Goal: Information Seeking & Learning: Learn about a topic

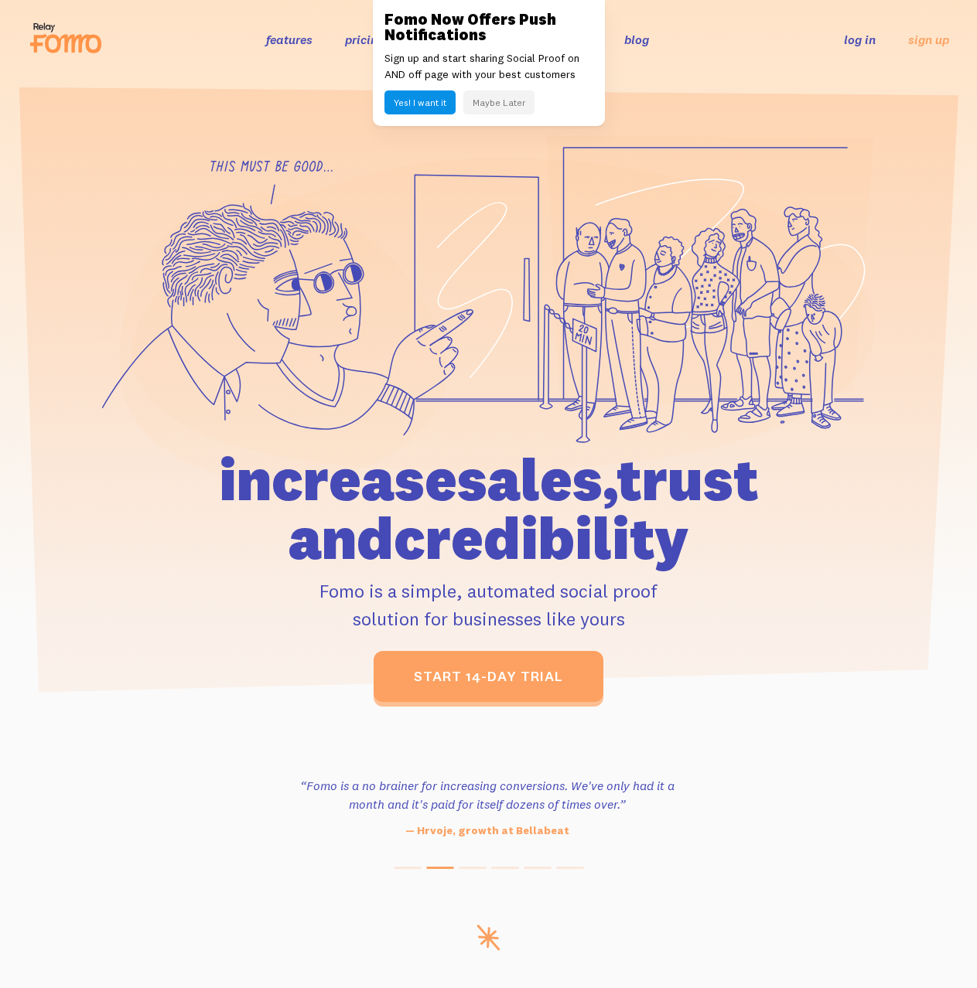
click at [420, 105] on button "Yes! I want it" at bounding box center [419, 102] width 71 height 24
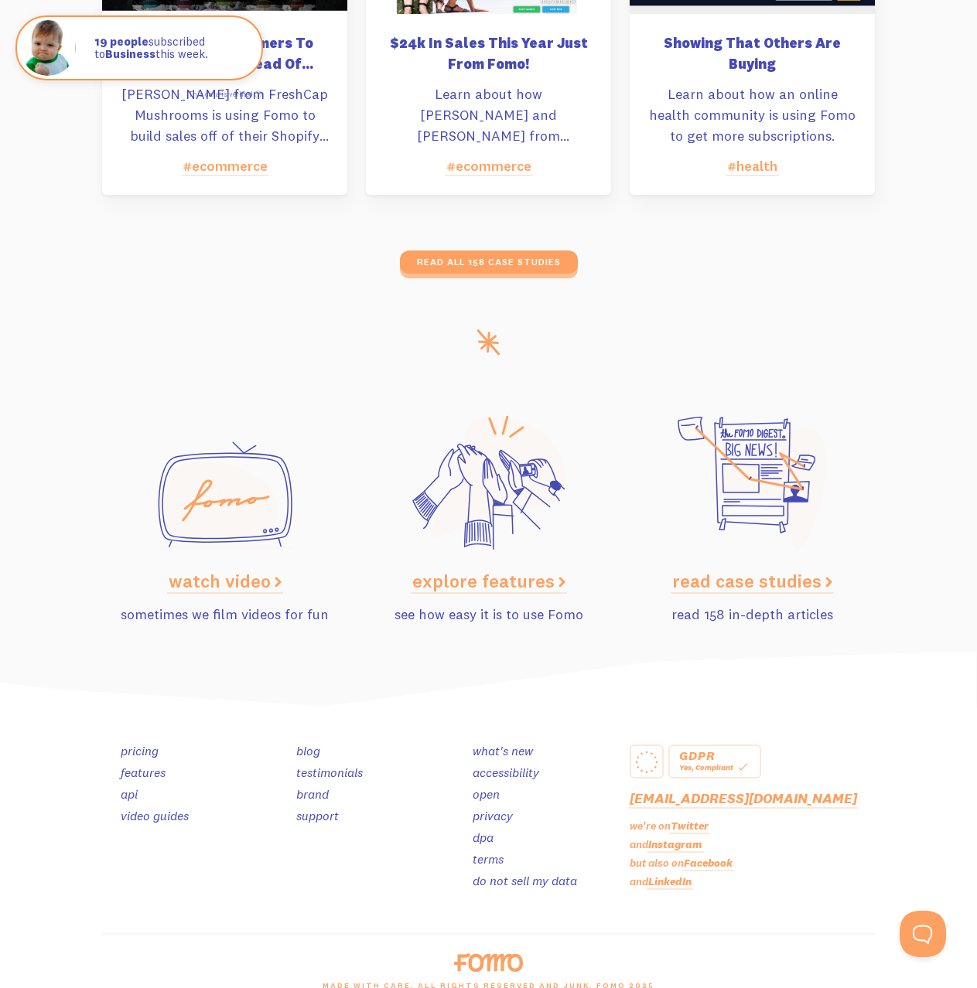
click at [327, 765] on link "testimonials" at bounding box center [329, 772] width 67 height 15
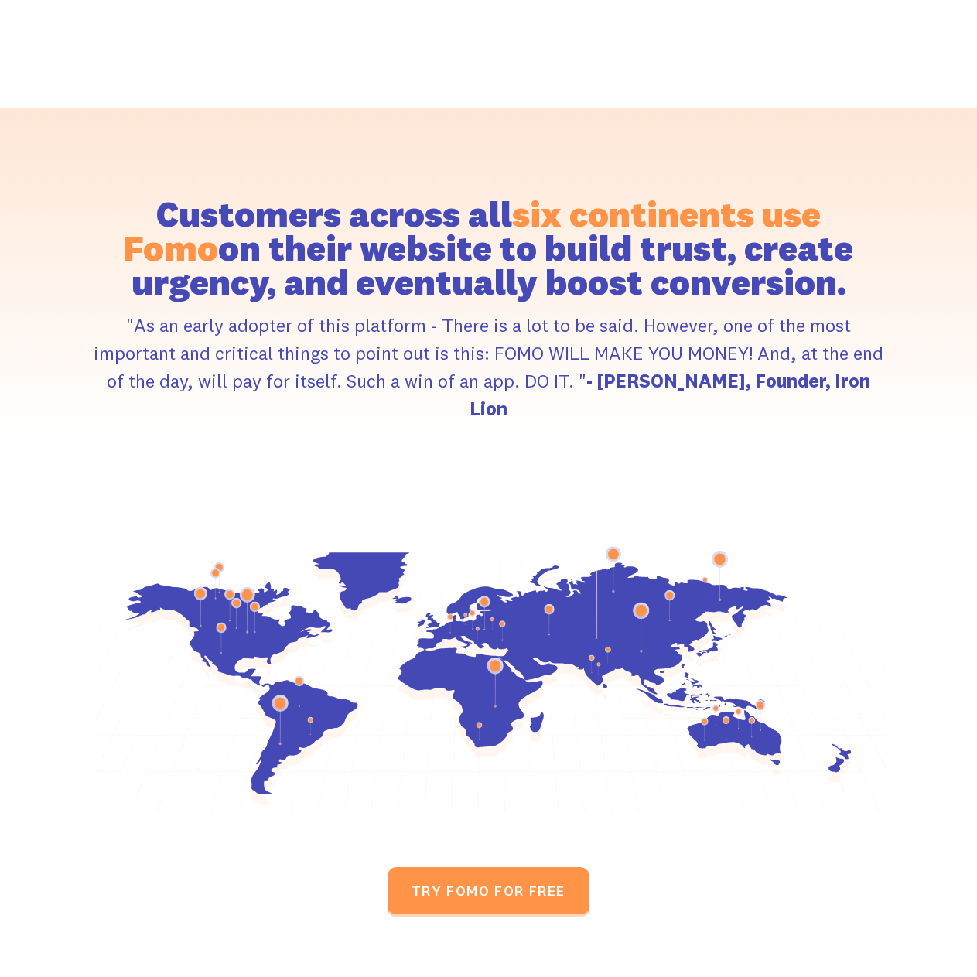
scroll to position [7130, 0]
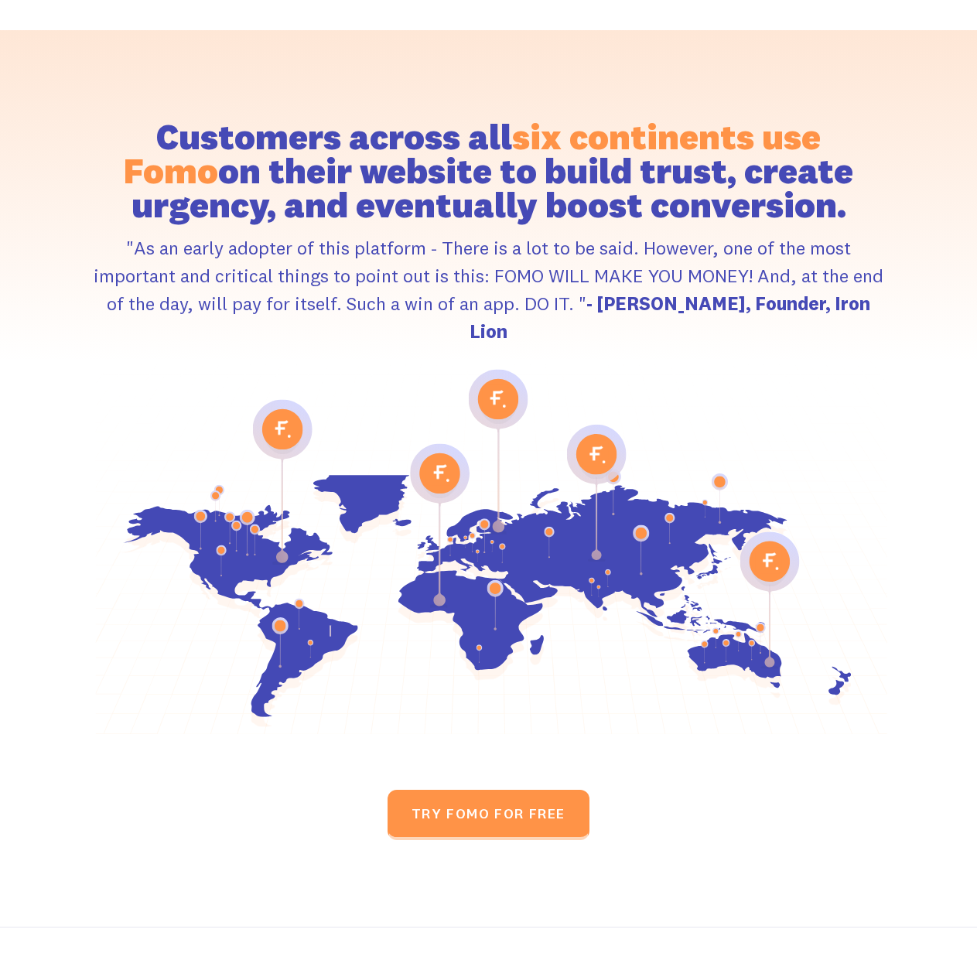
click at [429, 976] on link "Blog" at bounding box center [415, 988] width 28 height 22
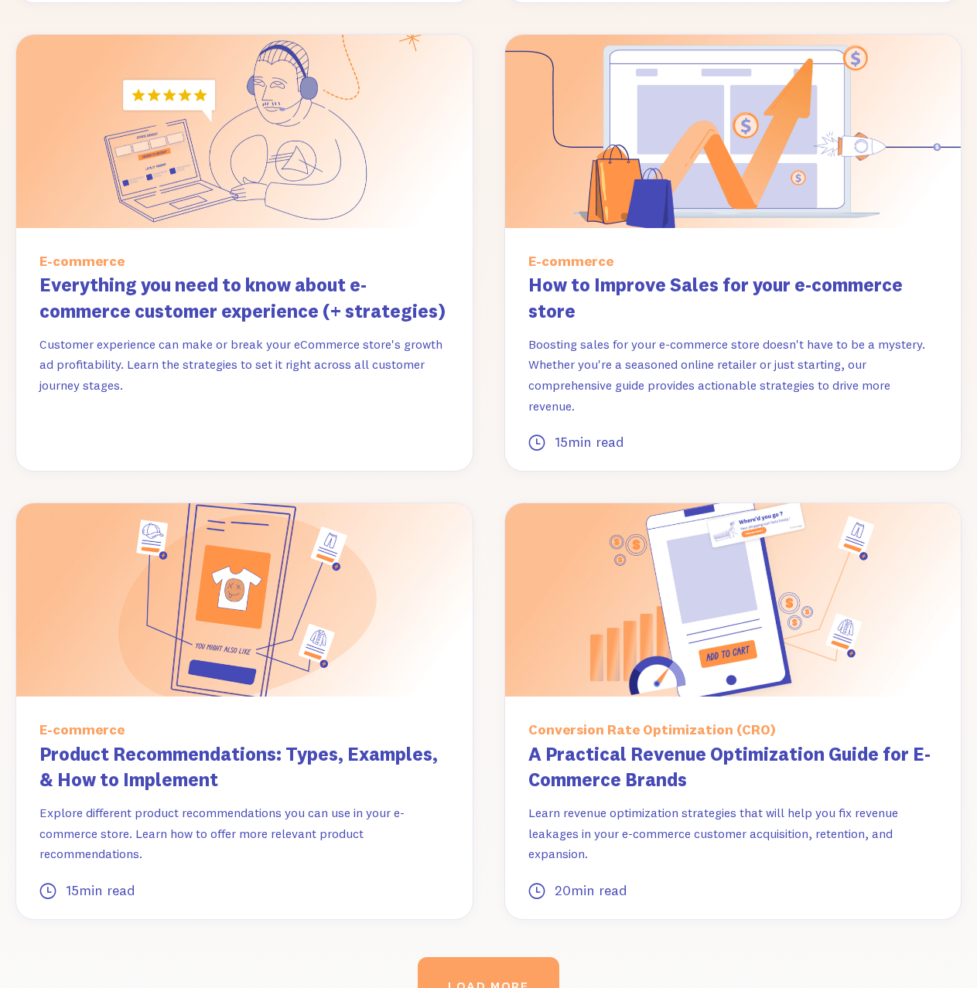
scroll to position [1687, 0]
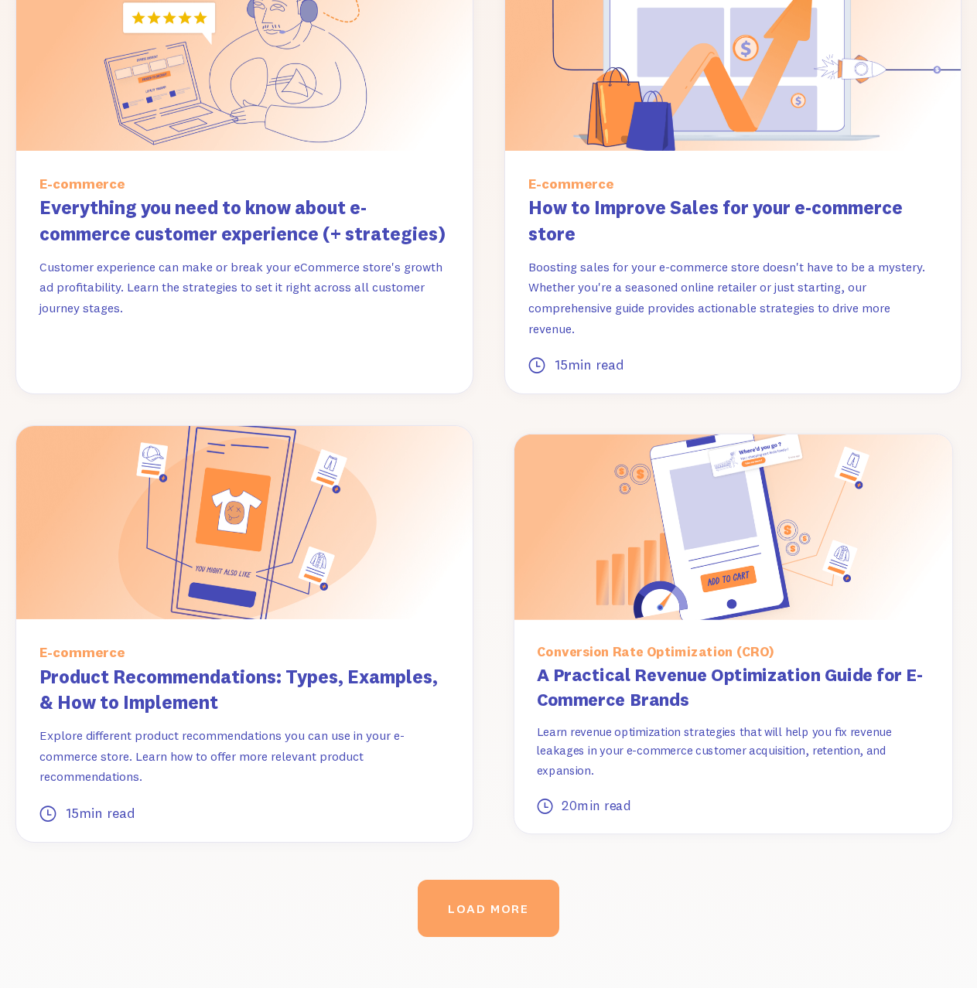
click at [734, 547] on img at bounding box center [733, 528] width 438 height 186
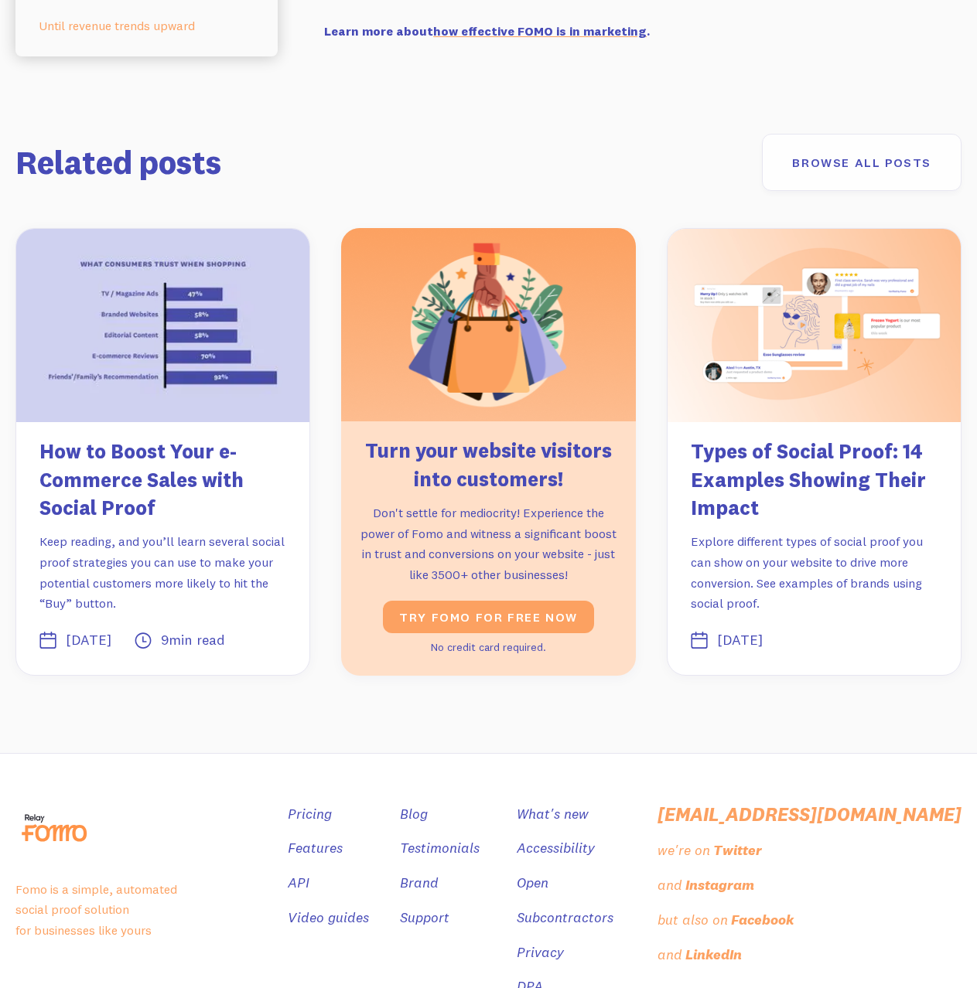
scroll to position [7596, 0]
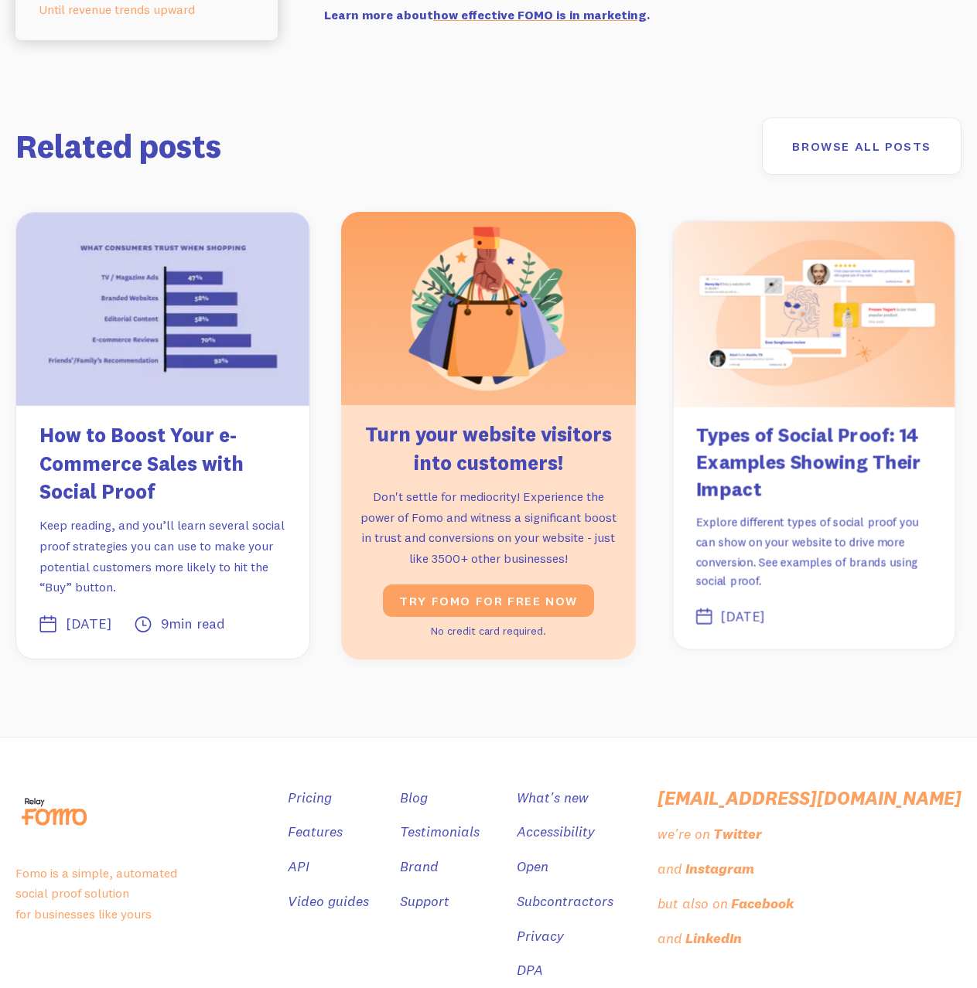
click at [824, 422] on h3 "Types of Social Proof: 14 Examples Showing Their Impact" at bounding box center [813, 462] width 237 height 81
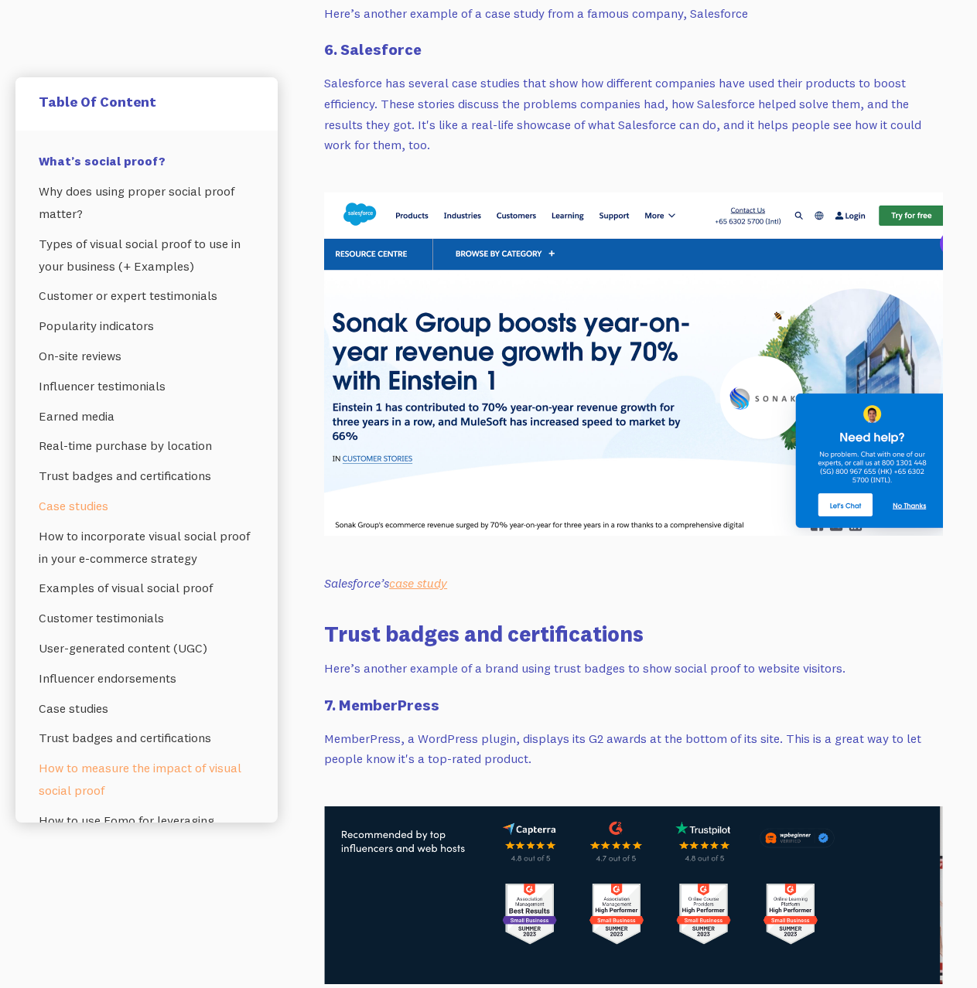
scroll to position [11989, 0]
